Goal: Find contact information: Find contact information

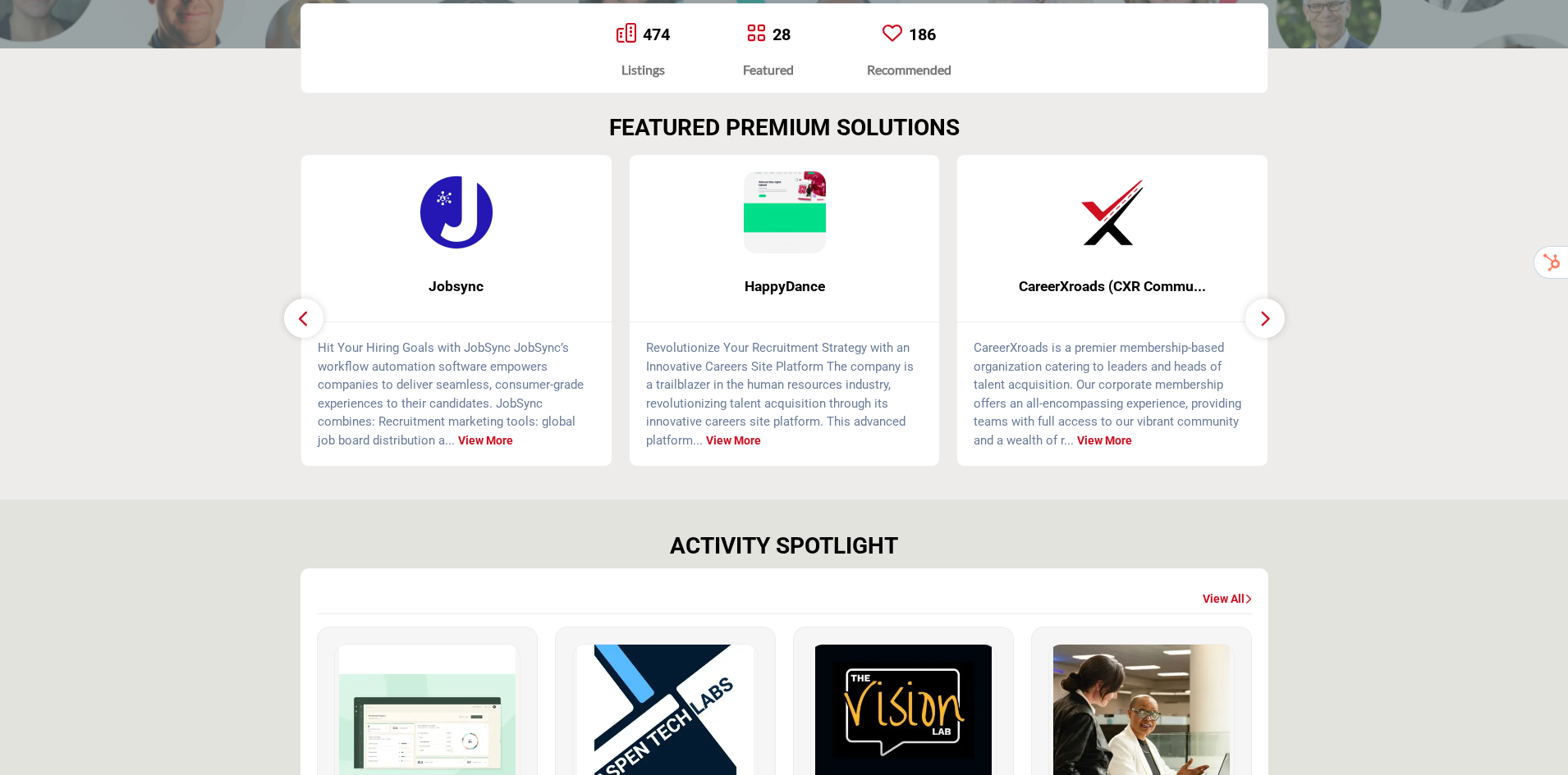
scroll to position [410, 0]
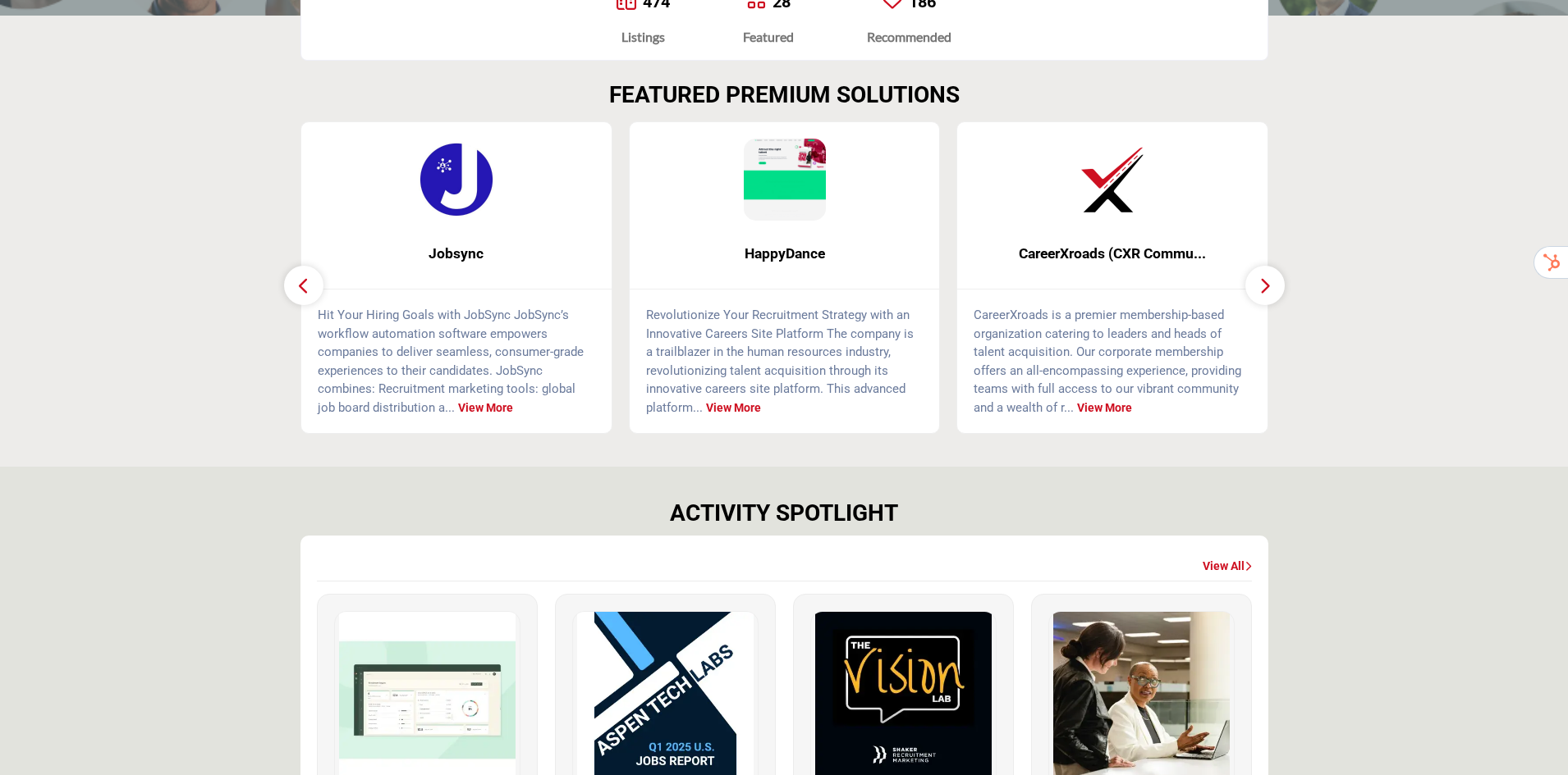
click at [443, 179] on img at bounding box center [456, 179] width 82 height 82
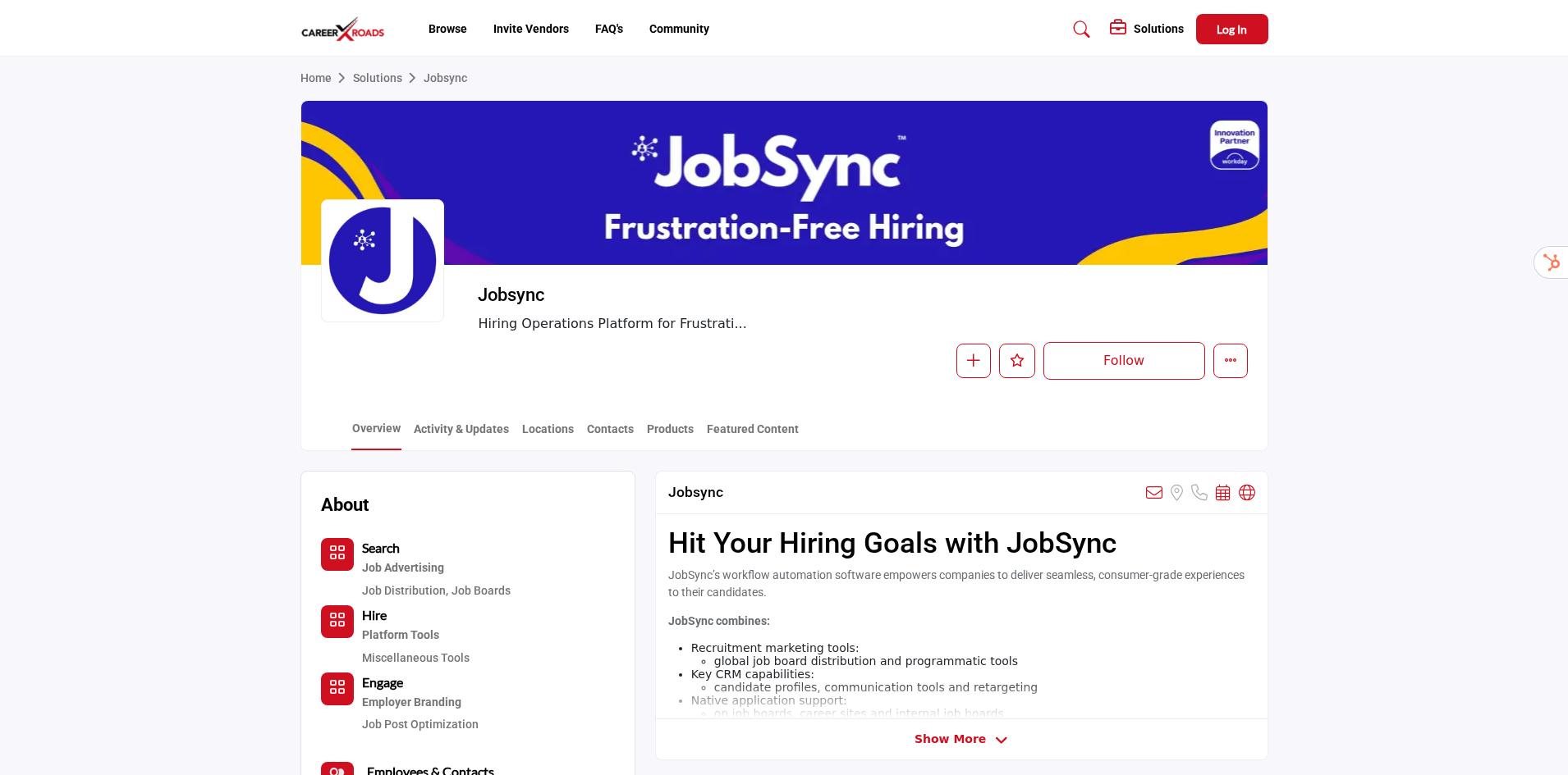
scroll to position [246, 0]
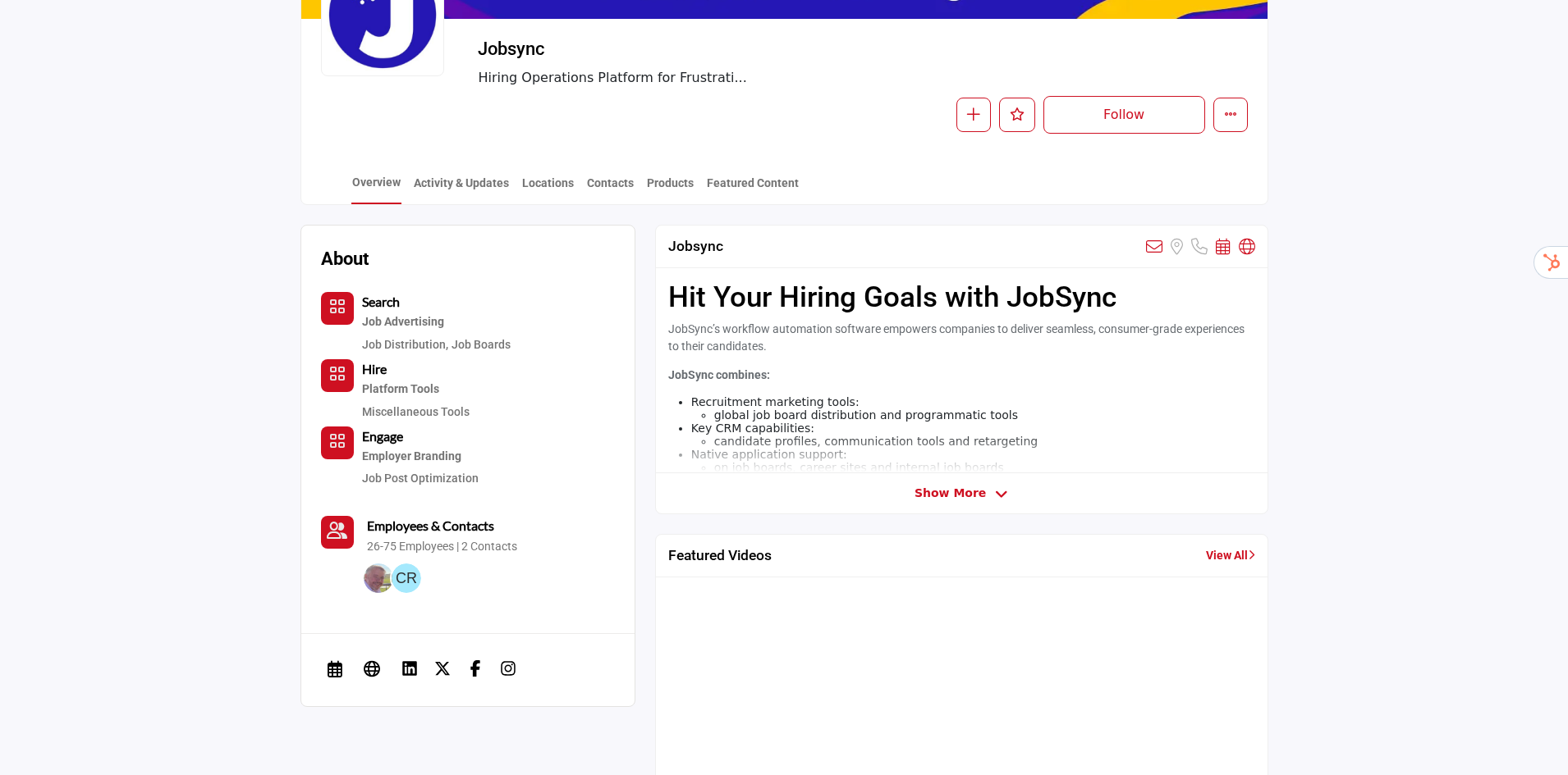
click at [510, 543] on p "26-75 Employees | 2 Contacts" at bounding box center [442, 547] width 150 height 17
click at [444, 525] on b "Employees & Contacts" at bounding box center [430, 525] width 127 height 16
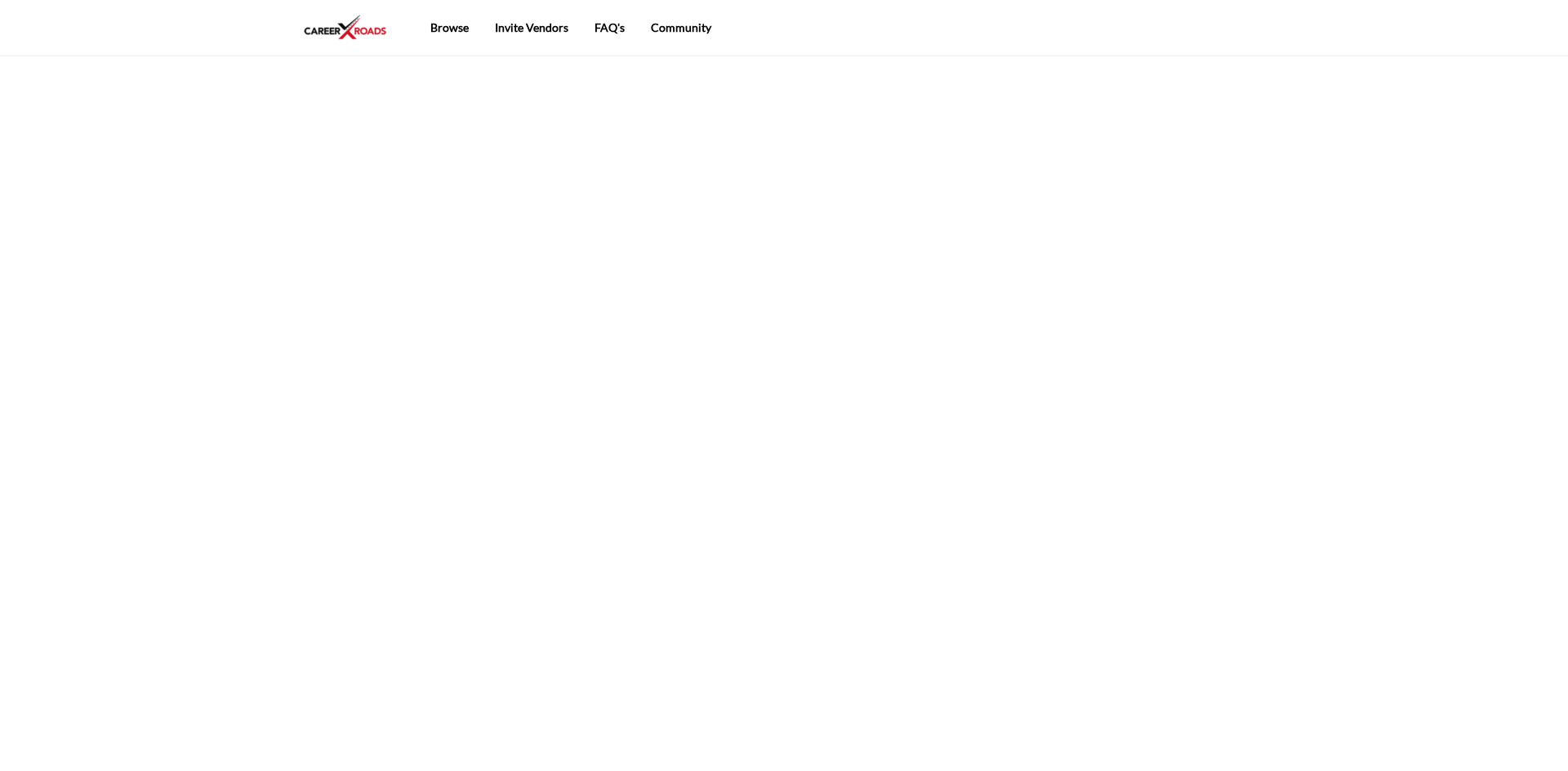
click at [399, 582] on html "Browse Invite Vendors FAQ's Community" at bounding box center [784, 385] width 1568 height 771
